Goal: Navigation & Orientation: Understand site structure

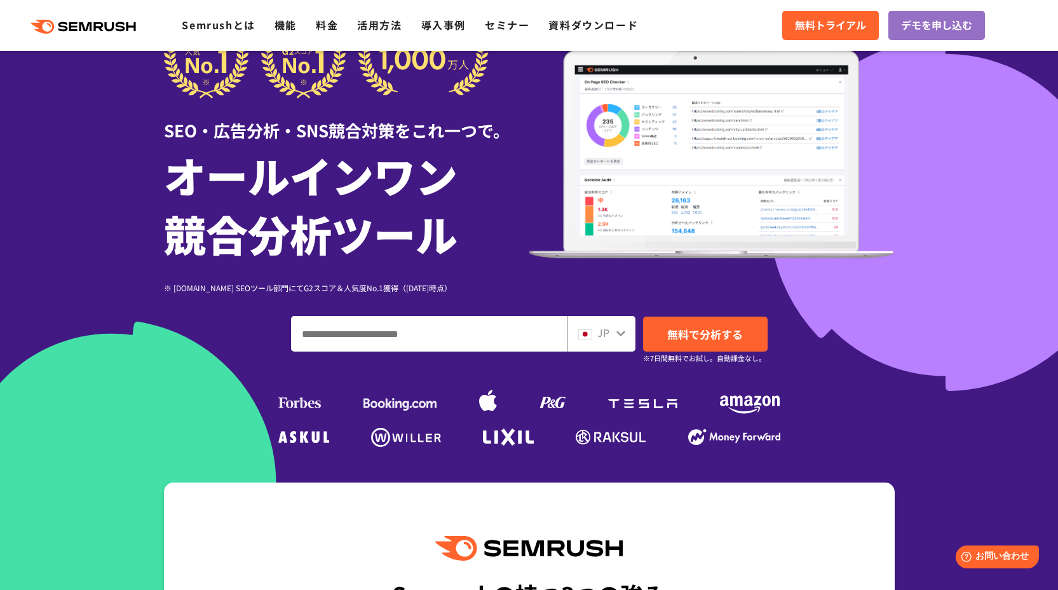
scroll to position [38, 0]
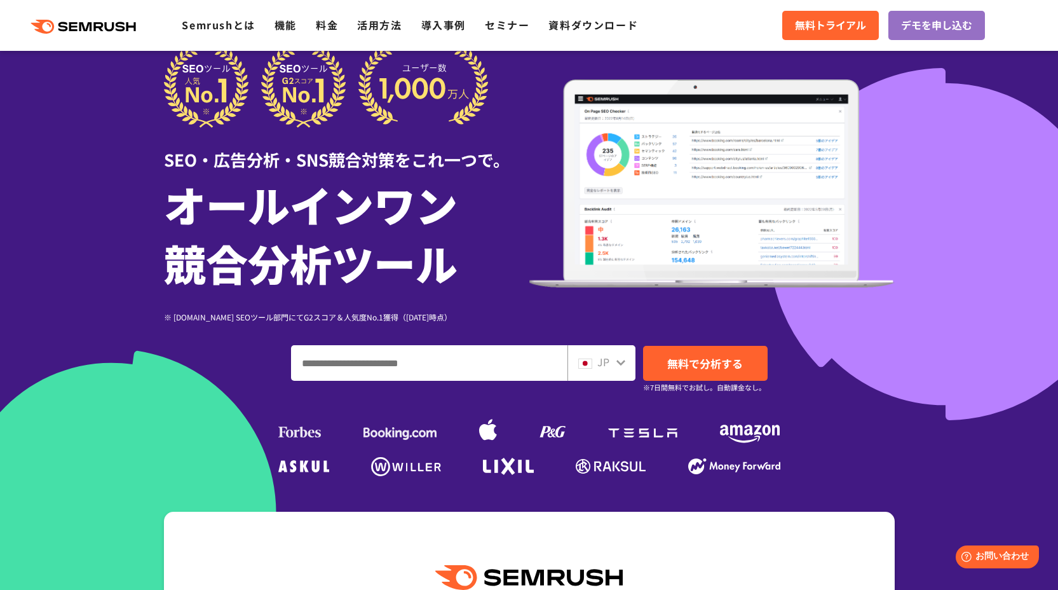
click at [617, 367] on icon at bounding box center [621, 362] width 10 height 10
click at [622, 361] on icon at bounding box center [621, 362] width 10 height 10
click at [620, 363] on icon at bounding box center [621, 362] width 10 height 10
drag, startPoint x: 611, startPoint y: 363, endPoint x: 594, endPoint y: 365, distance: 17.2
click at [605, 364] on div "JP" at bounding box center [601, 363] width 68 height 36
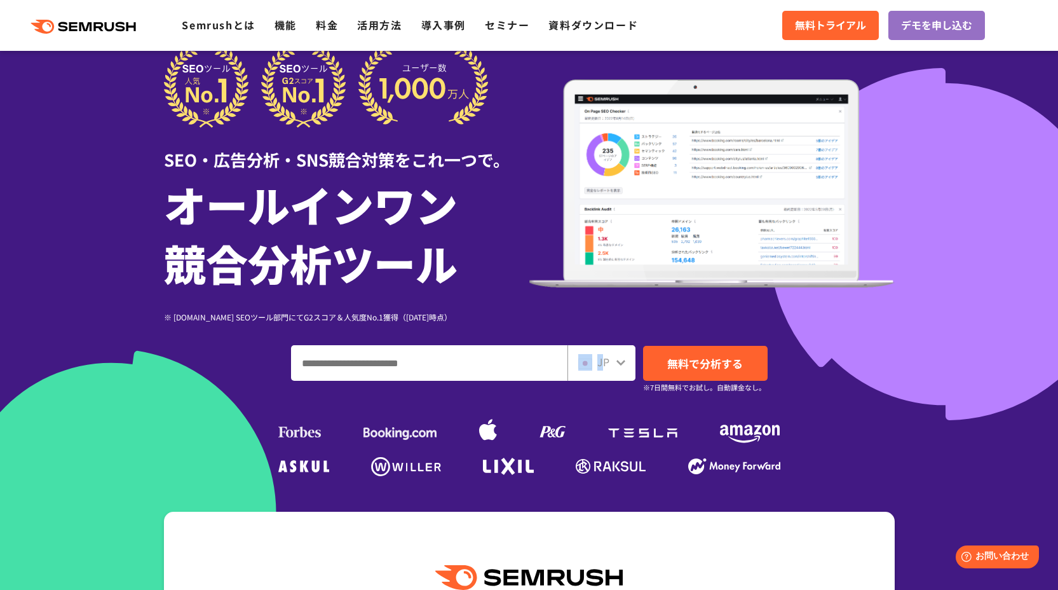
click at [593, 365] on div "JP" at bounding box center [598, 362] width 41 height 17
click at [579, 365] on img at bounding box center [585, 363] width 14 height 10
click at [583, 365] on img at bounding box center [585, 363] width 14 height 10
click at [609, 361] on div "JP" at bounding box center [598, 362] width 41 height 17
click at [621, 366] on icon at bounding box center [621, 362] width 10 height 10
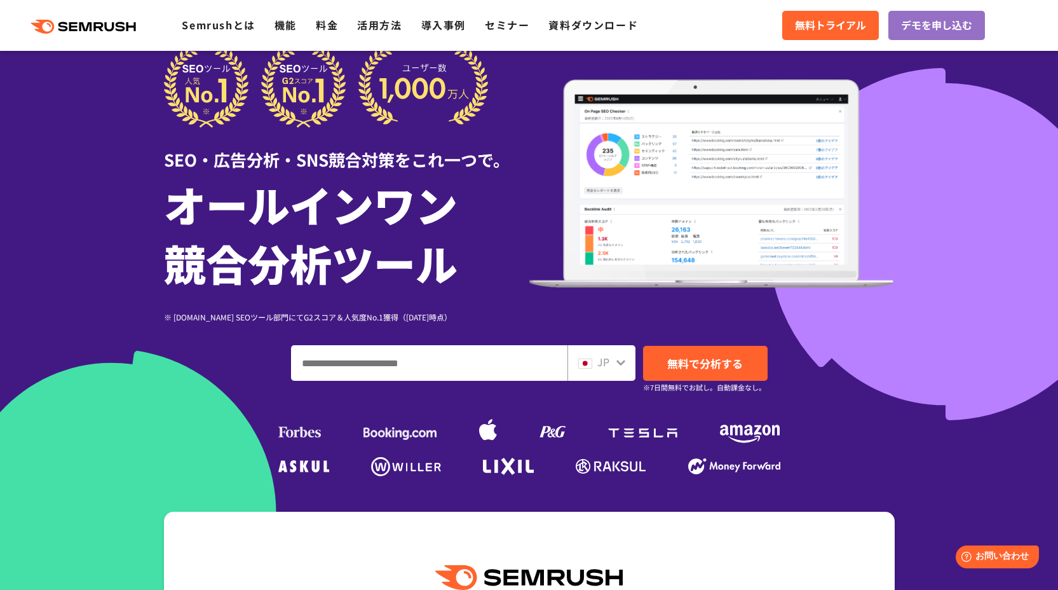
click at [621, 365] on icon at bounding box center [621, 362] width 10 height 10
click at [621, 364] on icon at bounding box center [620, 363] width 9 height 6
click at [733, 112] on img at bounding box center [711, 183] width 365 height 208
